Goal: Task Accomplishment & Management: Manage account settings

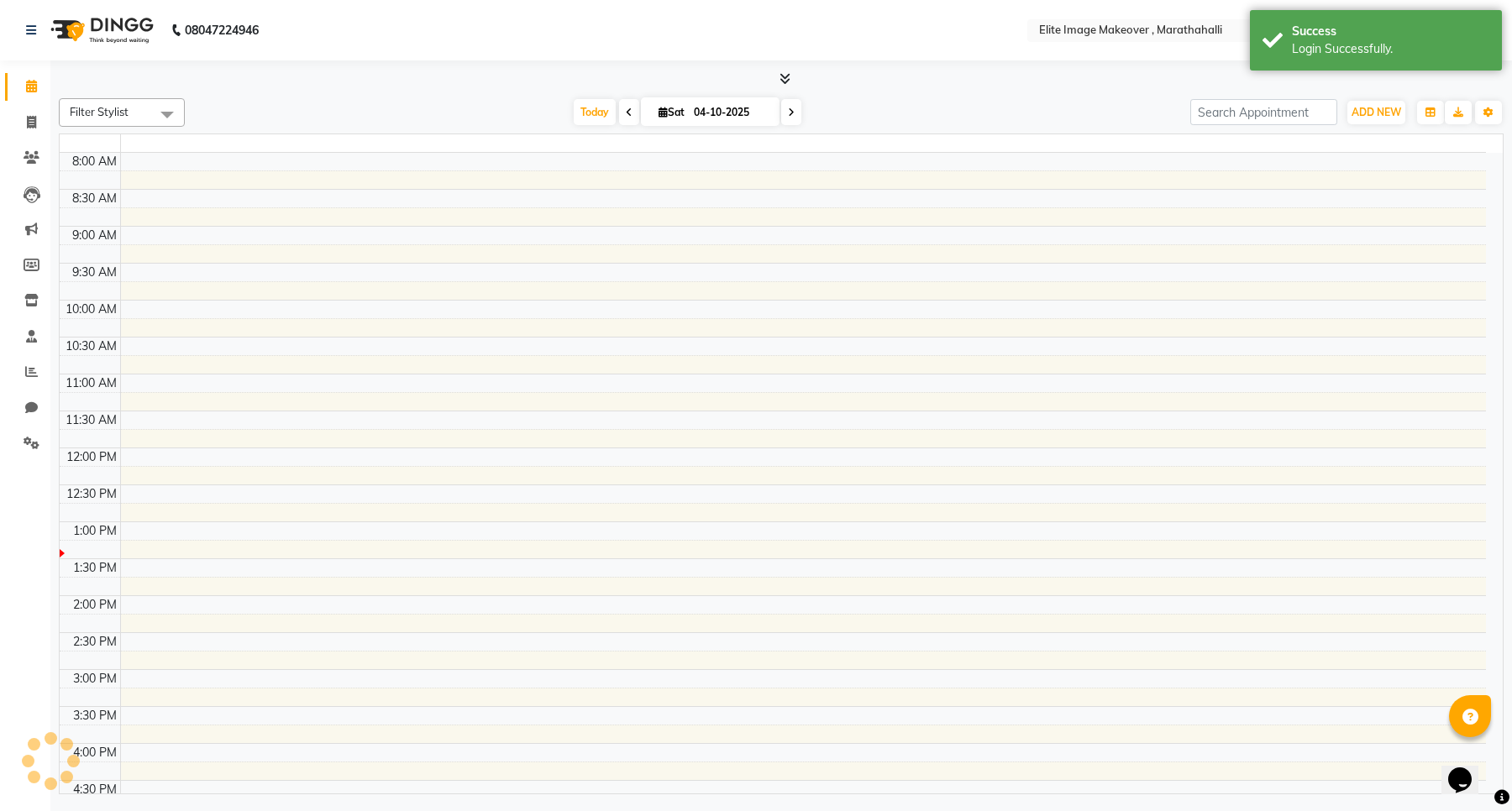
select select "en"
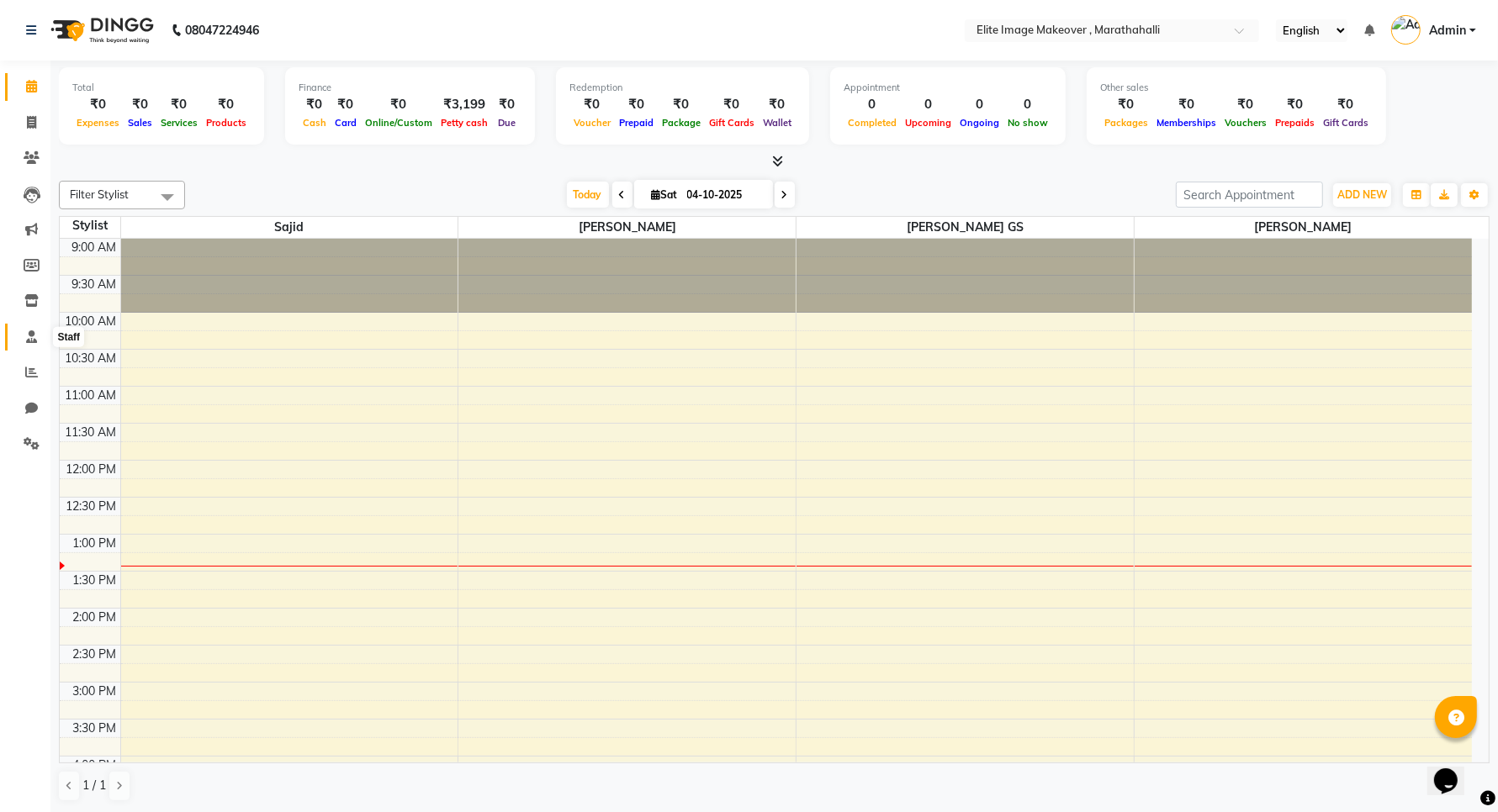
click at [31, 331] on icon at bounding box center [31, 337] width 11 height 12
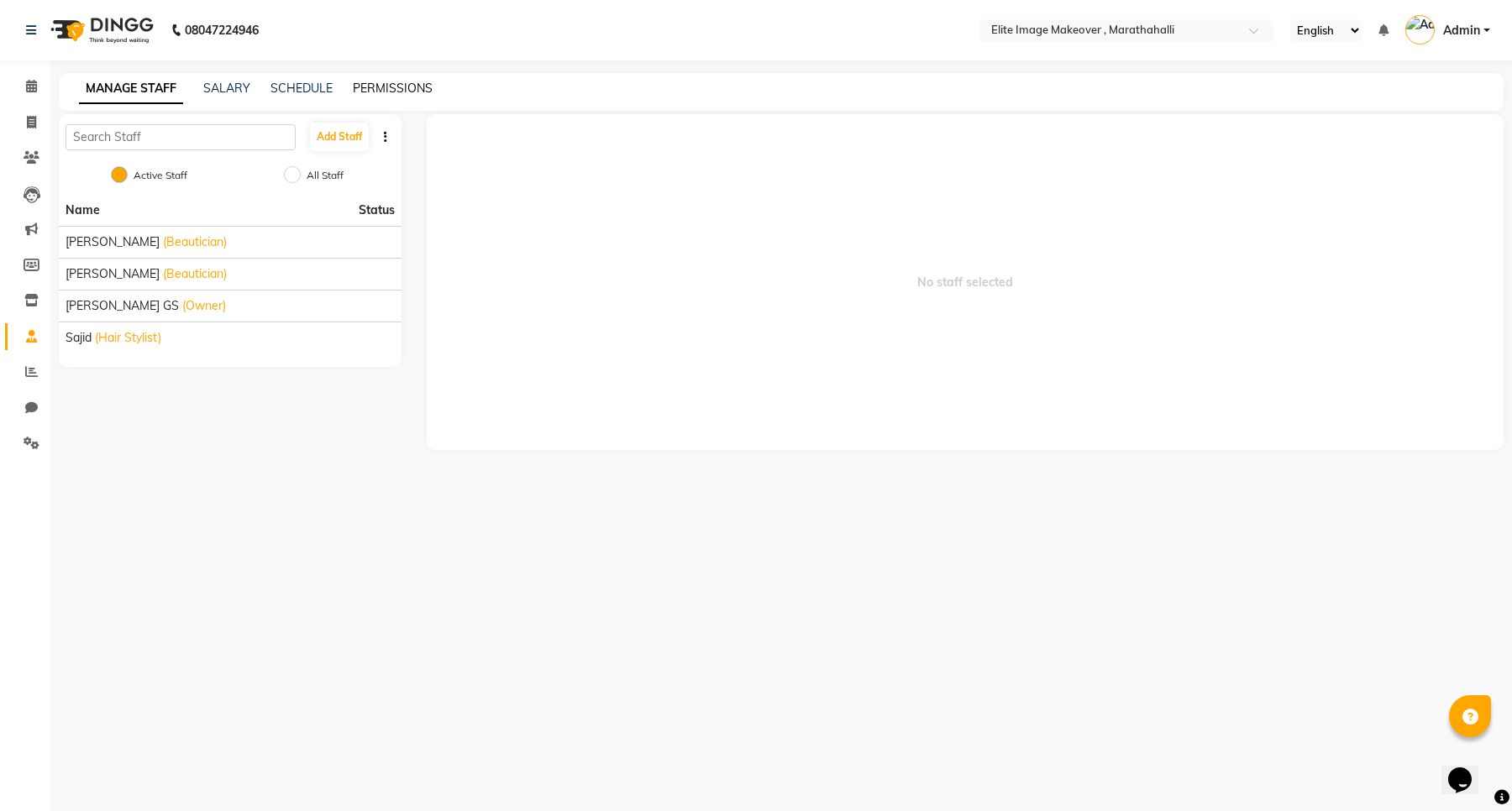
click at [379, 84] on link "PERMISSIONS" at bounding box center [392, 88] width 80 height 15
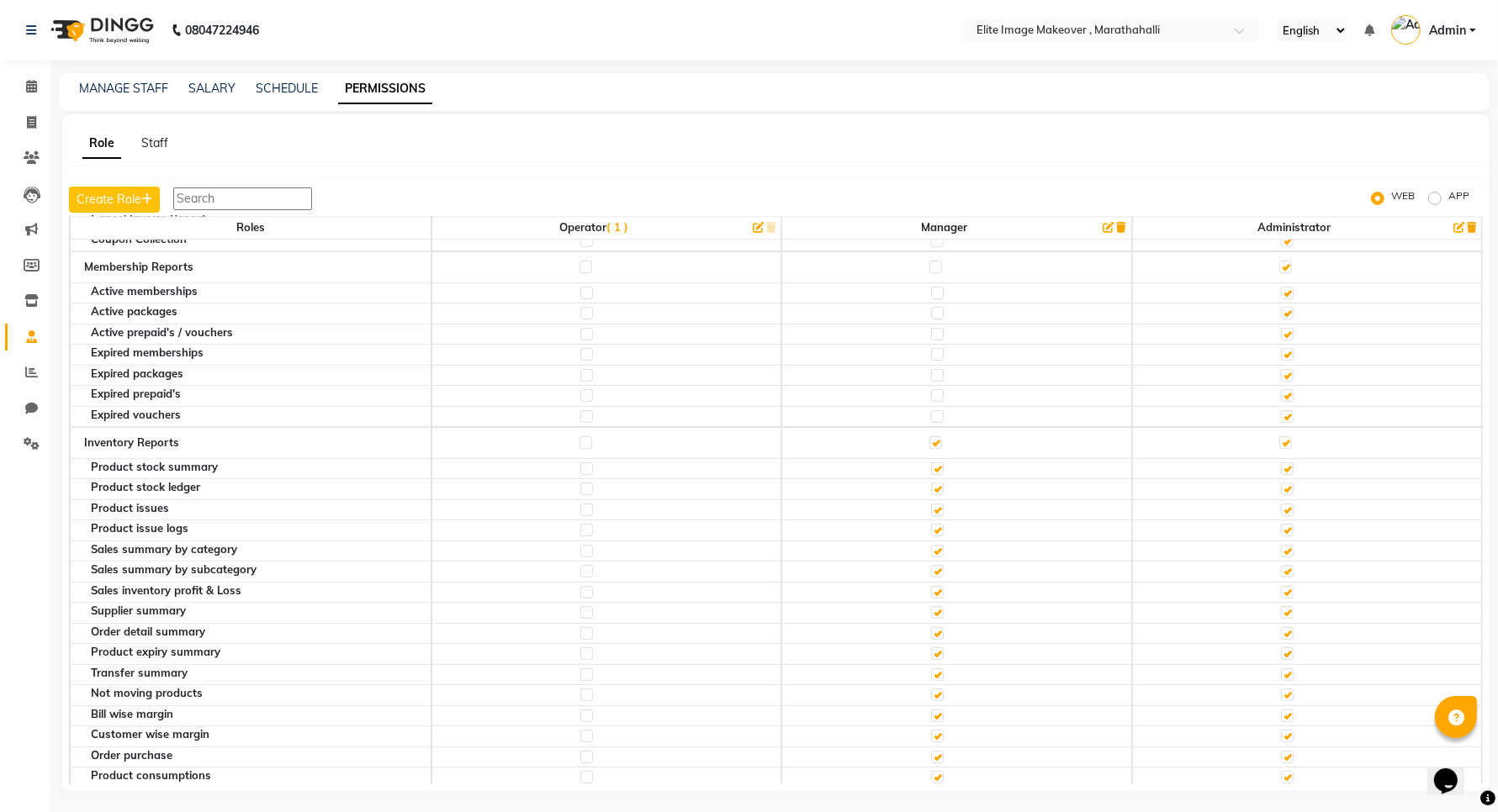
scroll to position [4204, 0]
click at [580, 318] on label at bounding box center [586, 311] width 12 height 12
click at [580, 317] on input "checkbox" at bounding box center [585, 311] width 11 height 11
click at [580, 318] on label at bounding box center [586, 311] width 12 height 12
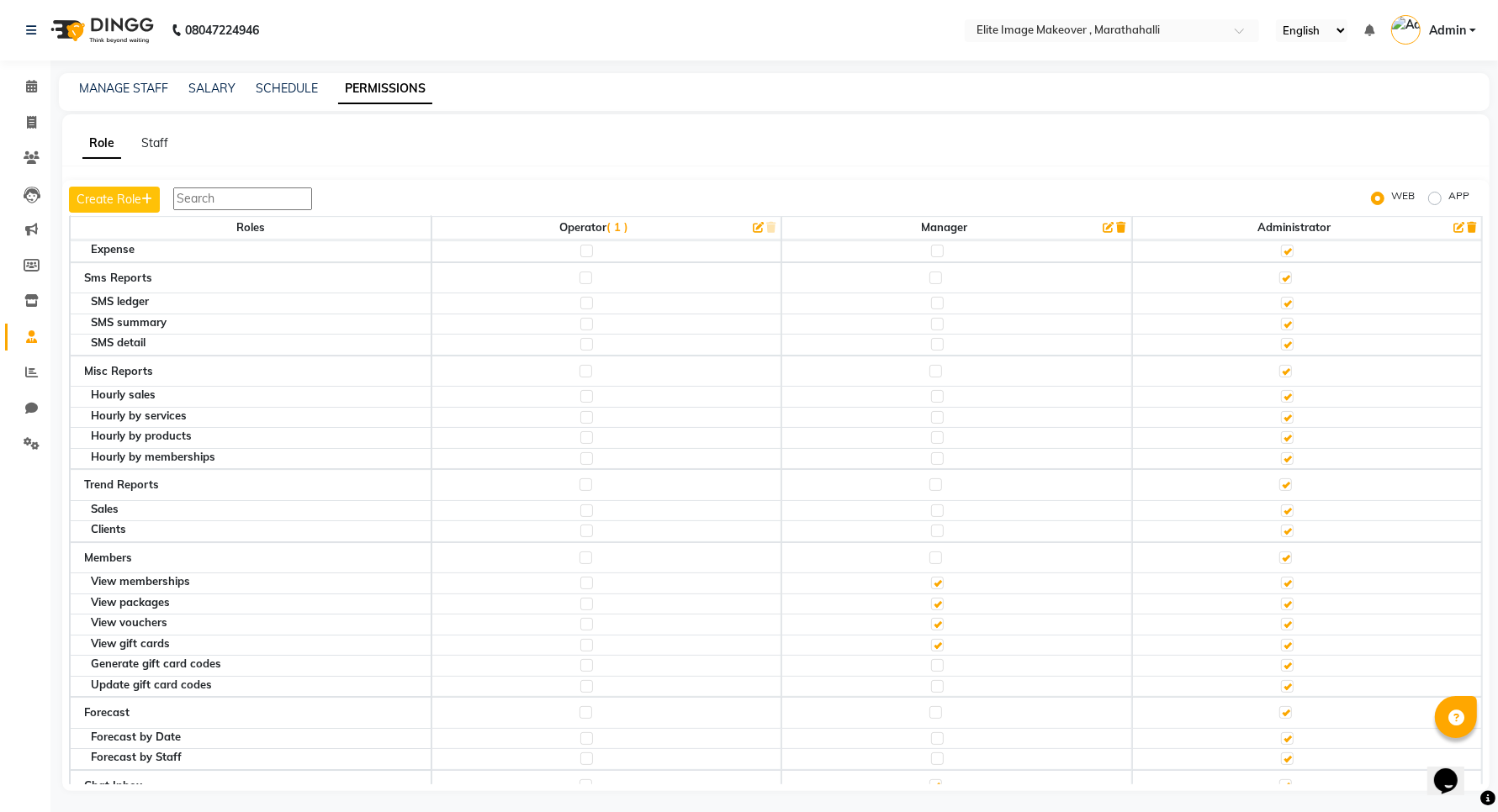
scroll to position [5255, 0]
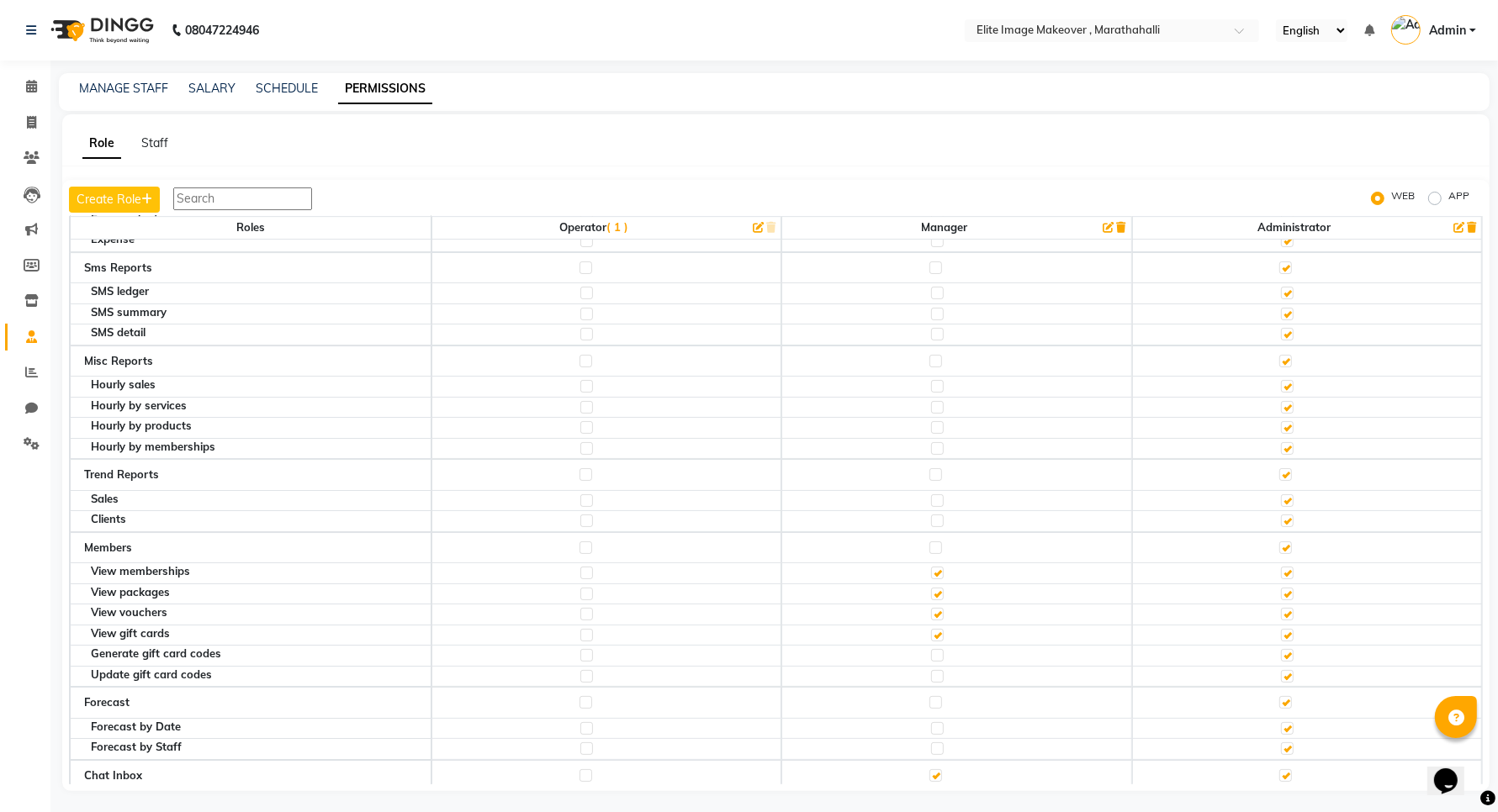
click at [580, 600] on label at bounding box center [586, 594] width 12 height 12
click at [580, 599] on input "checkbox" at bounding box center [585, 594] width 11 height 11
checkbox input "true"
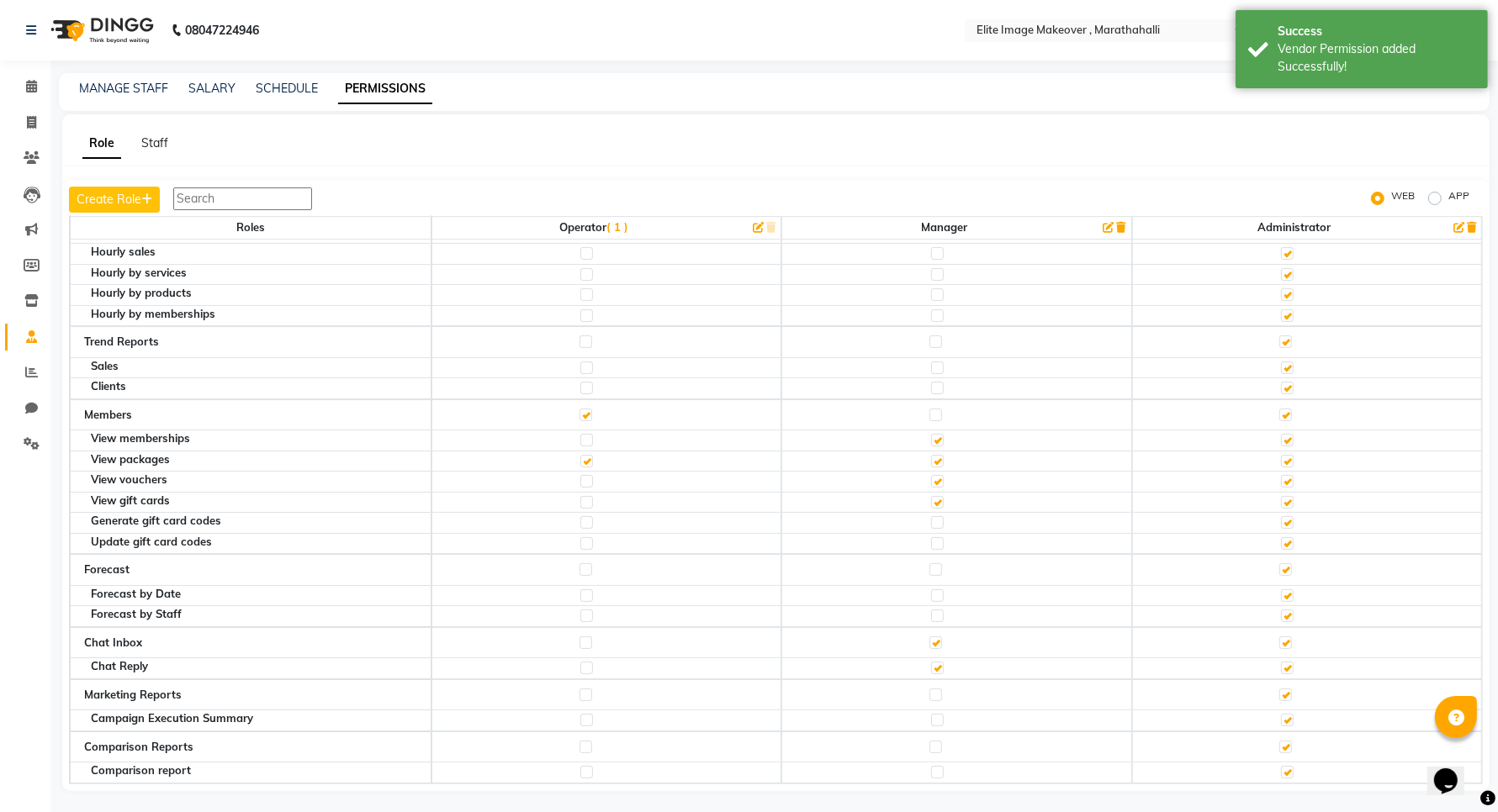
scroll to position [5, 0]
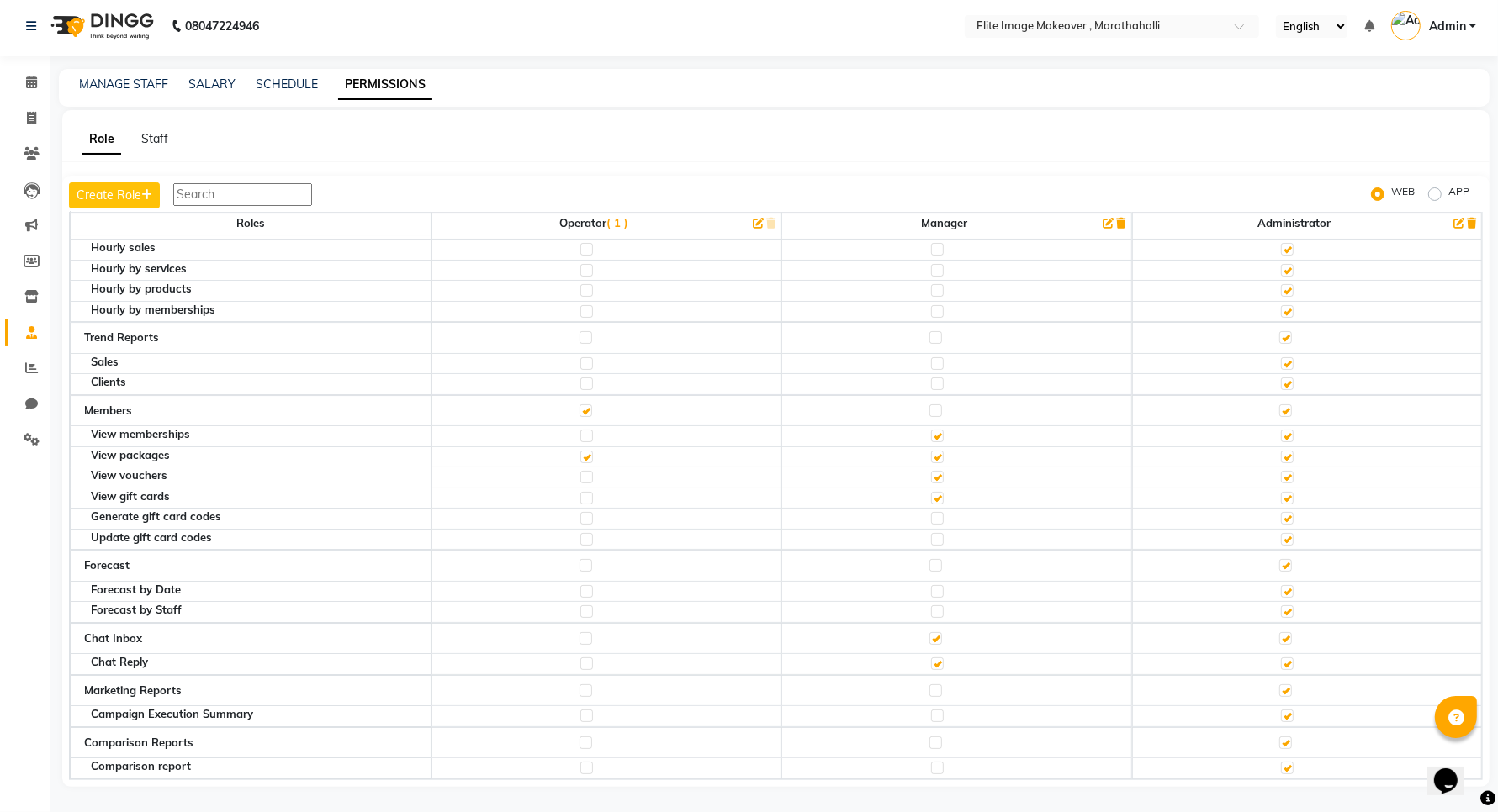
click at [739, 135] on div "Role Staff" at bounding box center [765, 139] width 1408 height 18
click at [1454, 23] on span "Admin" at bounding box center [1448, 27] width 37 height 18
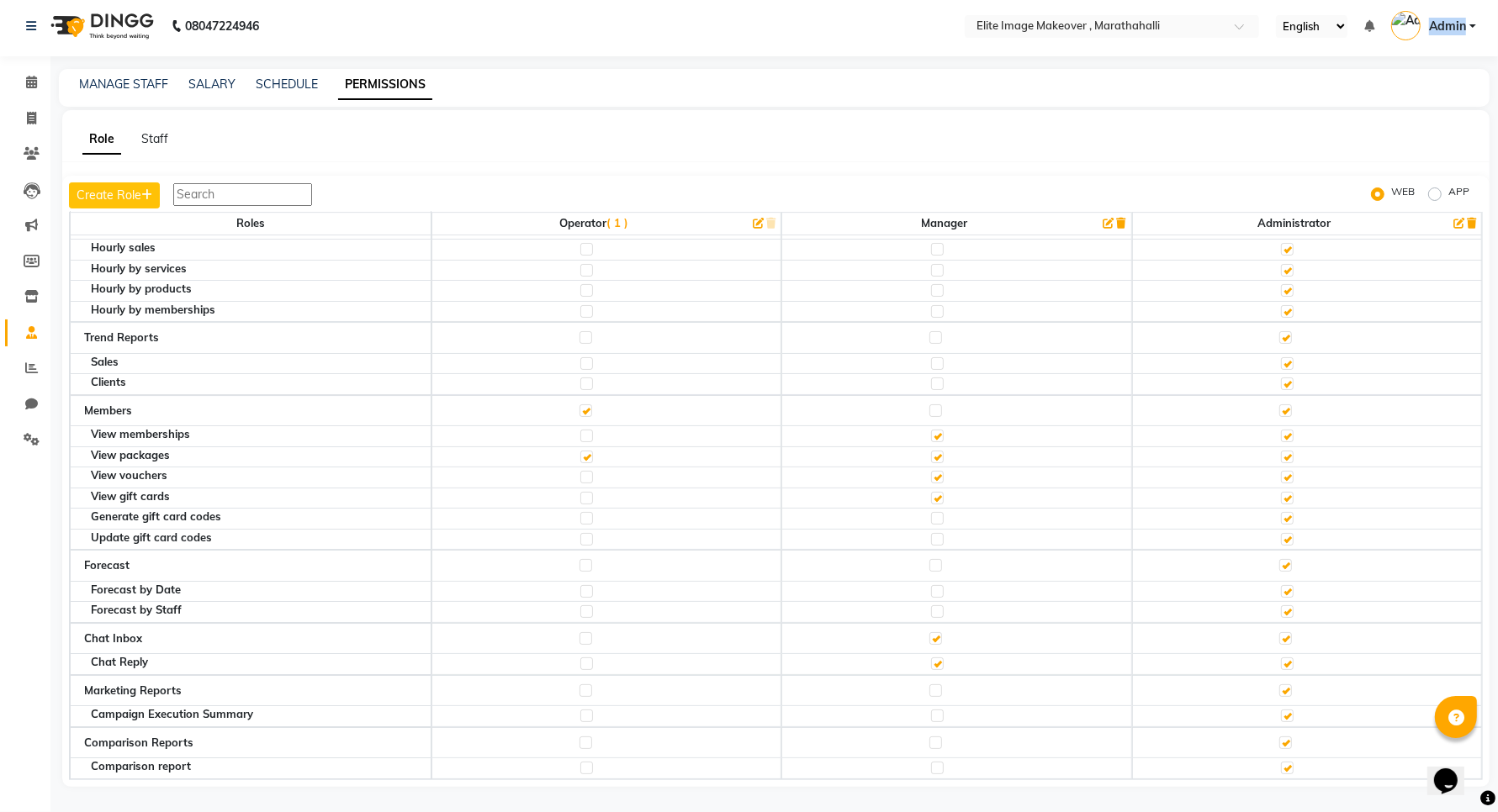
click at [1447, 25] on span "Admin" at bounding box center [1448, 27] width 37 height 18
click at [1390, 115] on link "Sign out" at bounding box center [1391, 116] width 154 height 26
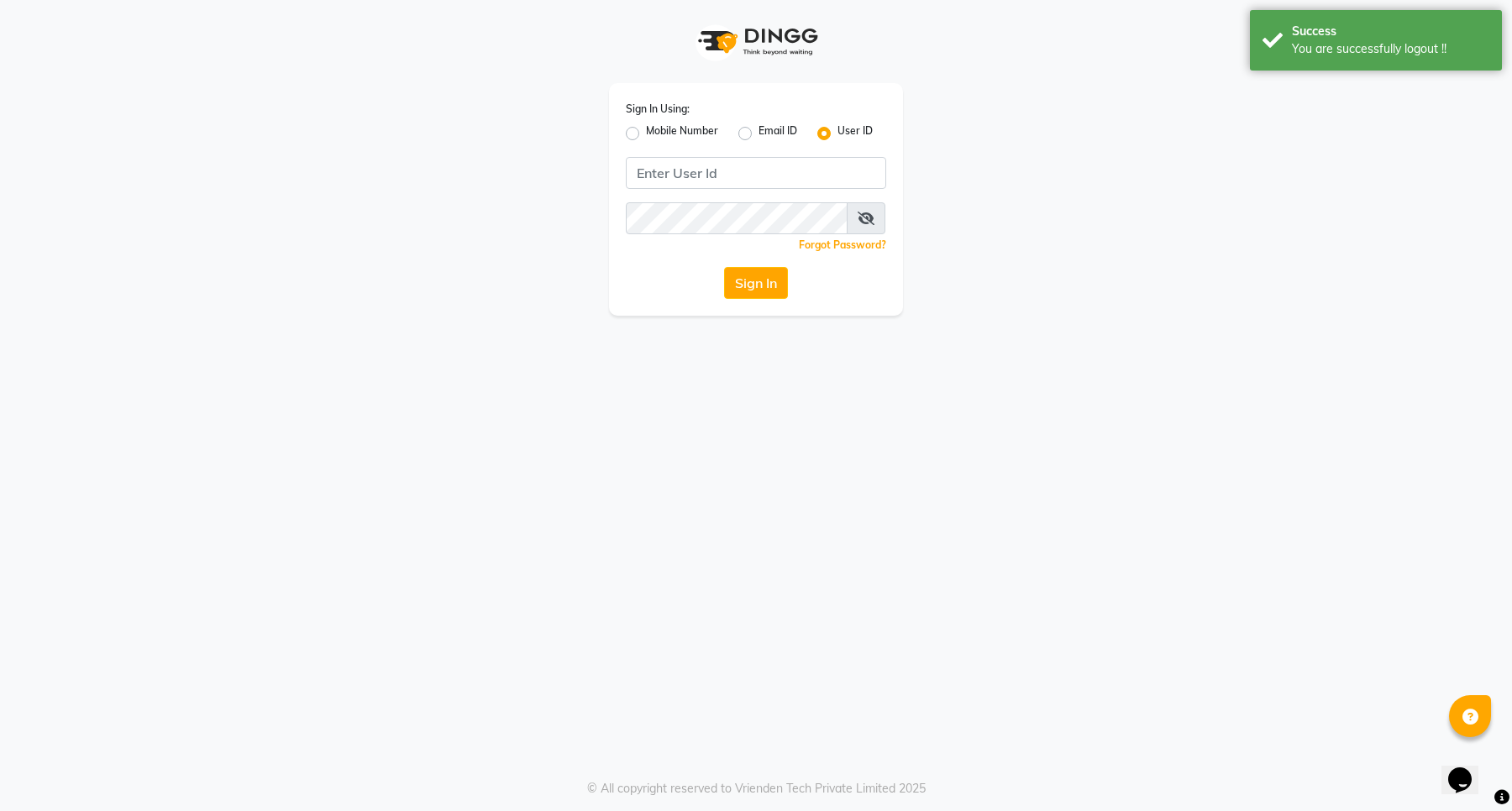
click at [646, 131] on label "Mobile Number" at bounding box center [682, 133] width 73 height 20
click at [646, 131] on input "Mobile Number" at bounding box center [651, 128] width 11 height 11
radio input "true"
radio input "false"
click at [748, 181] on input "Username" at bounding box center [784, 173] width 204 height 32
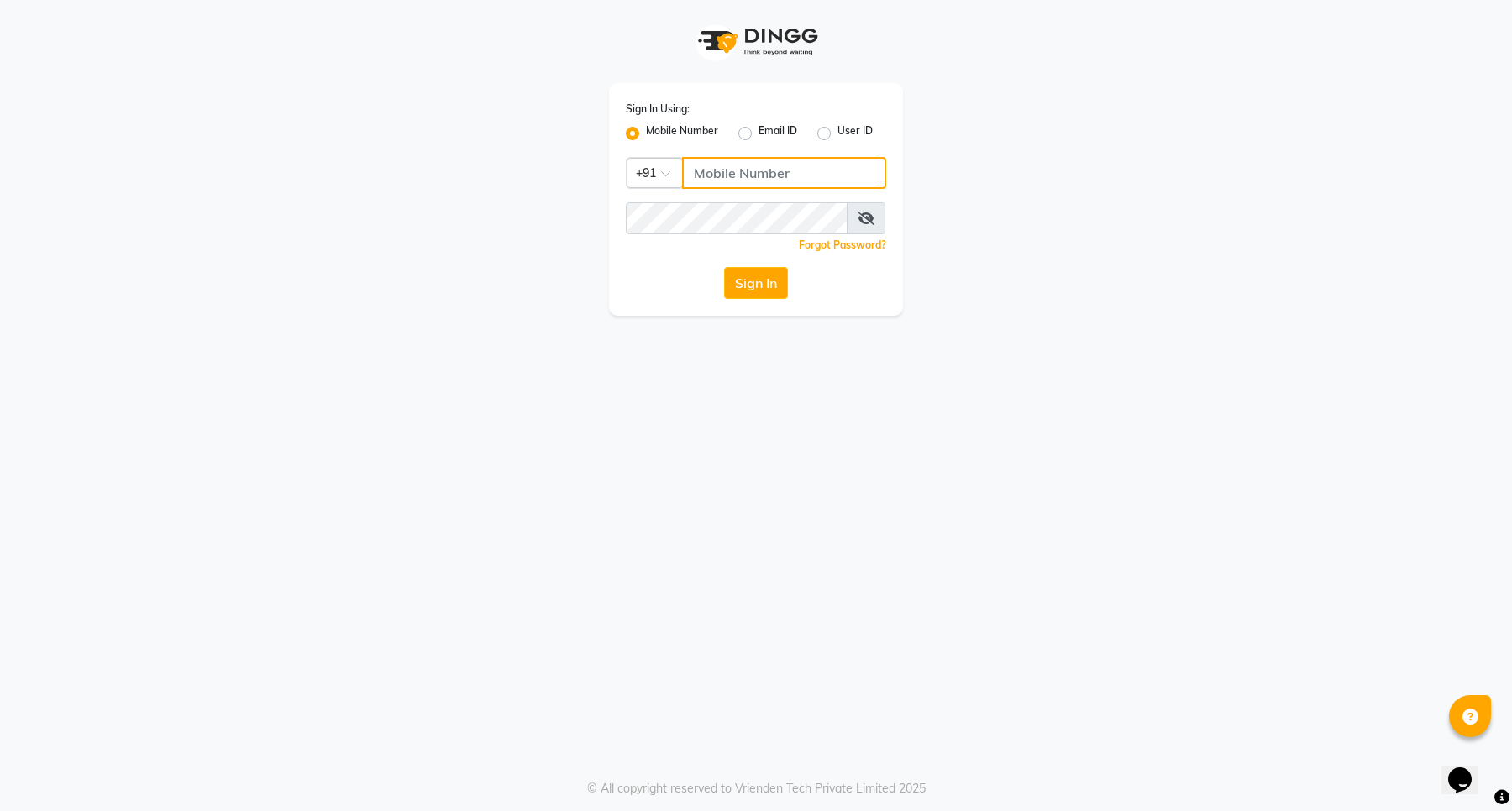
click at [748, 181] on input "Username" at bounding box center [784, 173] width 204 height 32
drag, startPoint x: 794, startPoint y: 166, endPoint x: 576, endPoint y: 177, distance: 218.3
click at [576, 177] on div "Sign In Using: Mobile Number Email ID User ID Country Code × [PHONE_NUMBER] Rem…" at bounding box center [756, 158] width 958 height 316
type input "8394838494"
click at [750, 282] on button "Sign In" at bounding box center [756, 283] width 64 height 32
